Goal: Complete application form

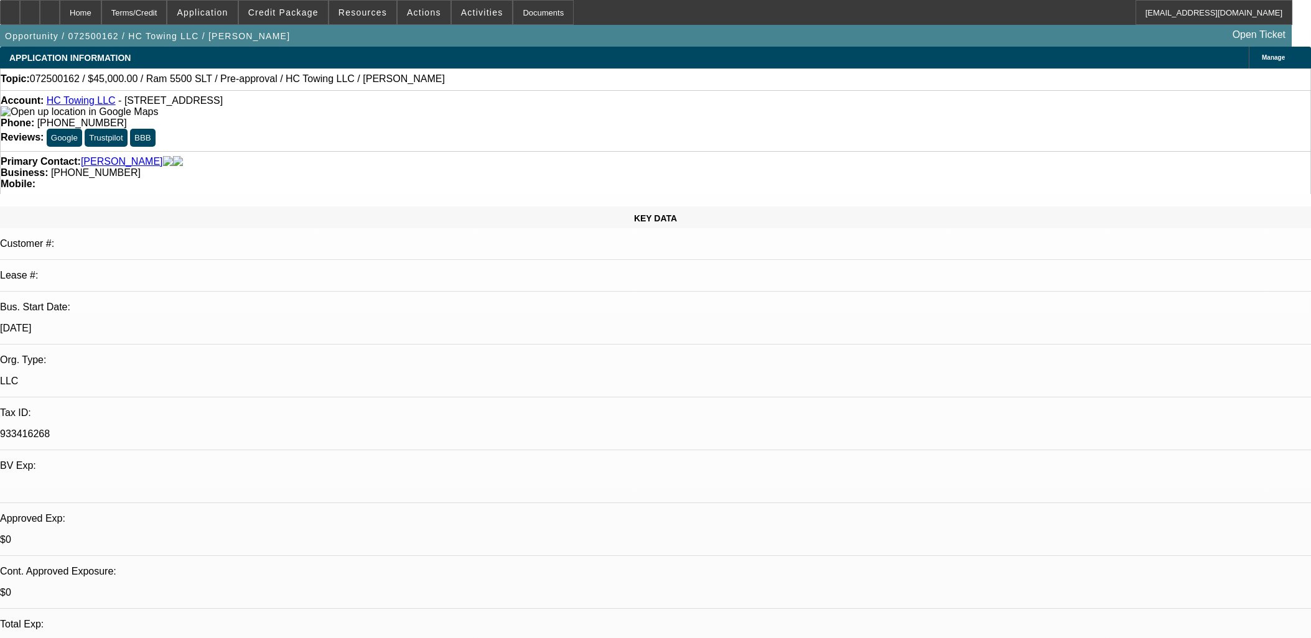
select select "0"
select select "2"
select select "0"
select select "6"
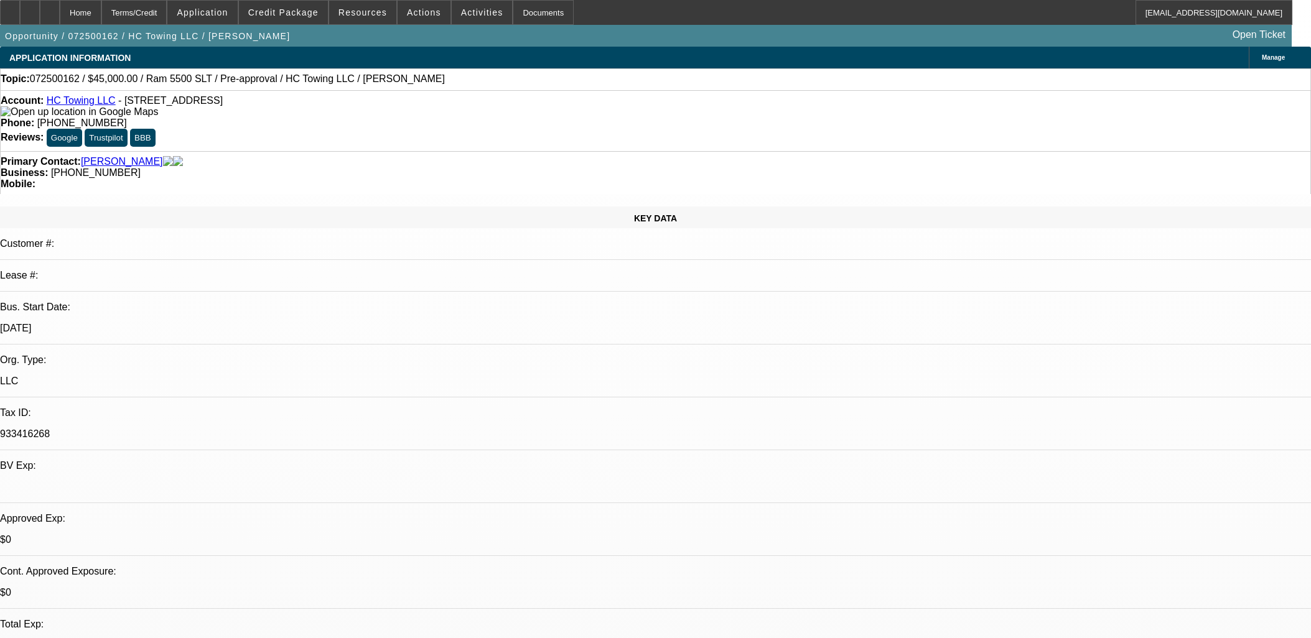
select select "0"
select select "2"
select select "0"
select select "6"
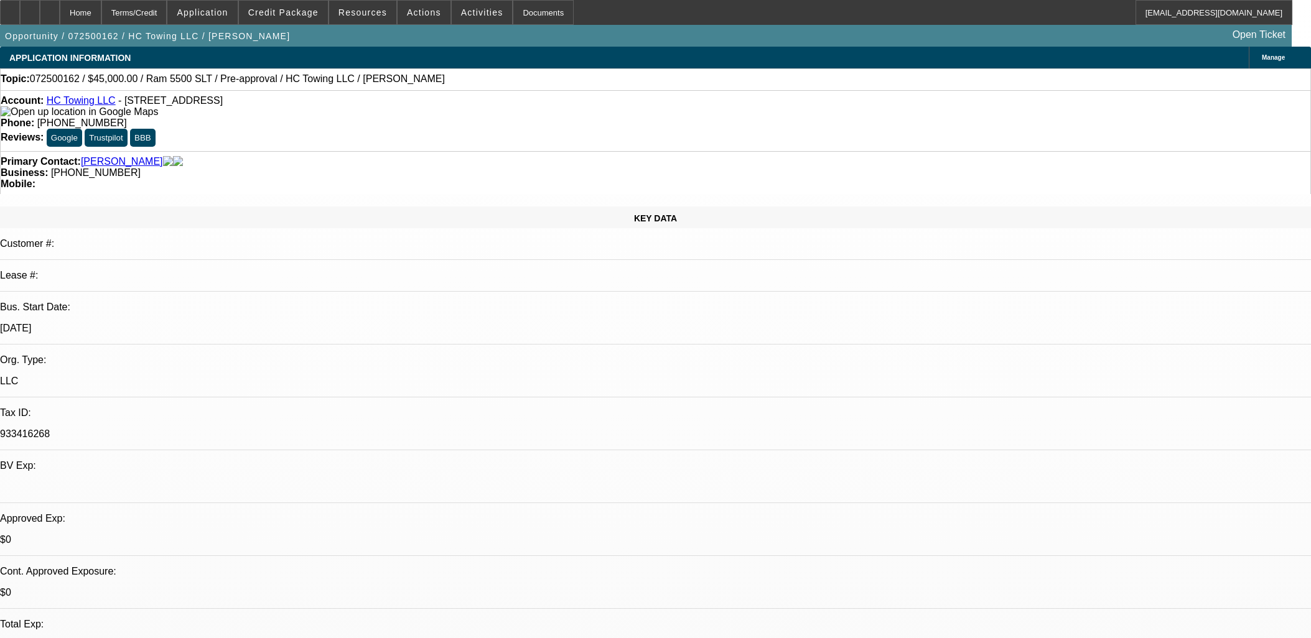
select select "0.15"
select select "2"
select select "0"
select select "6"
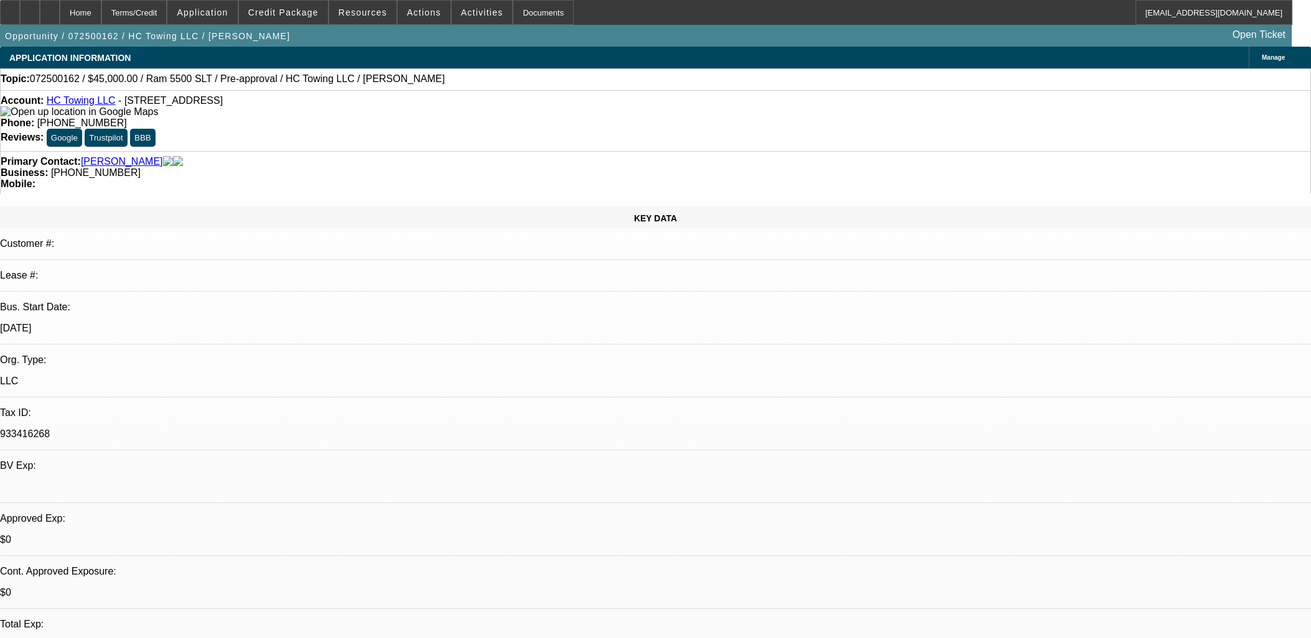
select select "0.1"
select select "0"
select select "6"
